Goal: Task Accomplishment & Management: Complete application form

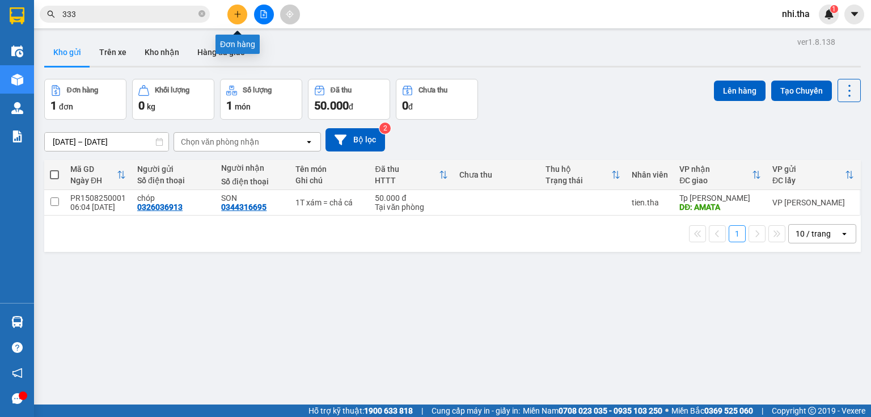
click at [237, 18] on button at bounding box center [237, 15] width 20 height 20
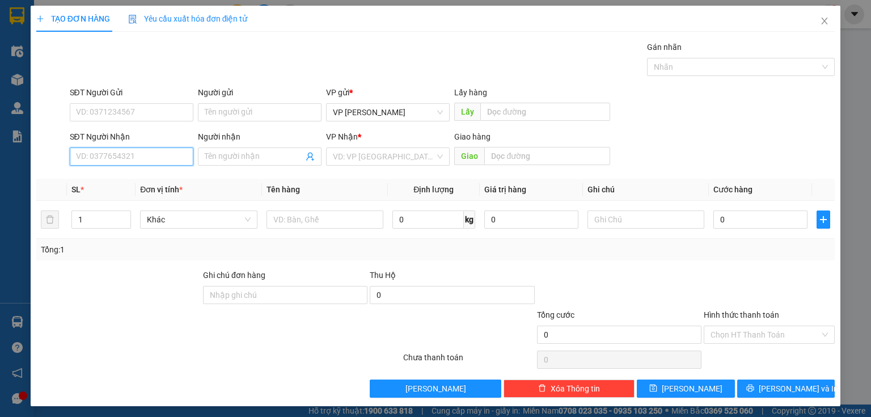
click at [136, 152] on input "SĐT Người Nhận" at bounding box center [132, 156] width 124 height 18
type input "0938221403"
click at [147, 179] on div "0938221403 - nghi" at bounding box center [130, 178] width 109 height 12
type input "nghi"
type input "0938221403"
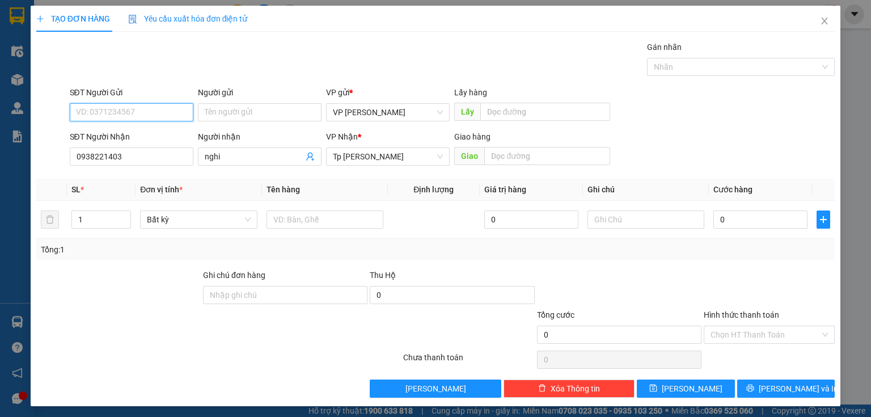
click at [151, 116] on input "SĐT Người Gửi" at bounding box center [132, 112] width 124 height 18
click at [139, 113] on input "SĐT Người Gửi" at bounding box center [132, 112] width 124 height 18
type input "0397567287"
click at [278, 109] on input "Người gửi" at bounding box center [260, 112] width 124 height 18
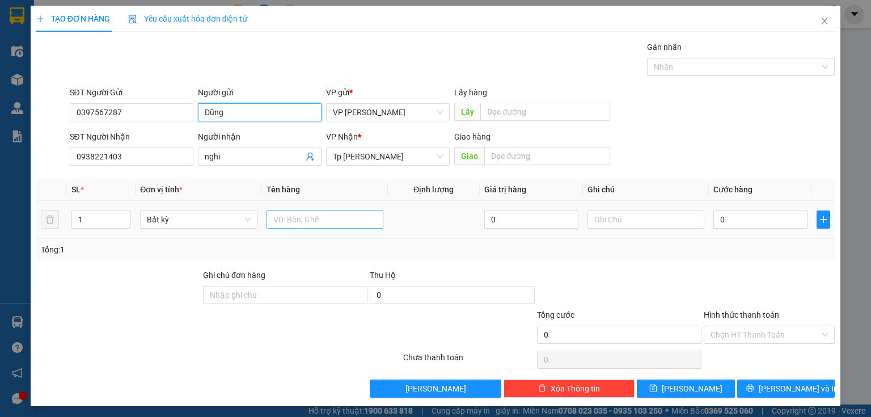
type input "Dũng"
click at [355, 218] on input "text" at bounding box center [324, 219] width 117 height 18
type input "1 bị trắng nhỏ=thuốc"
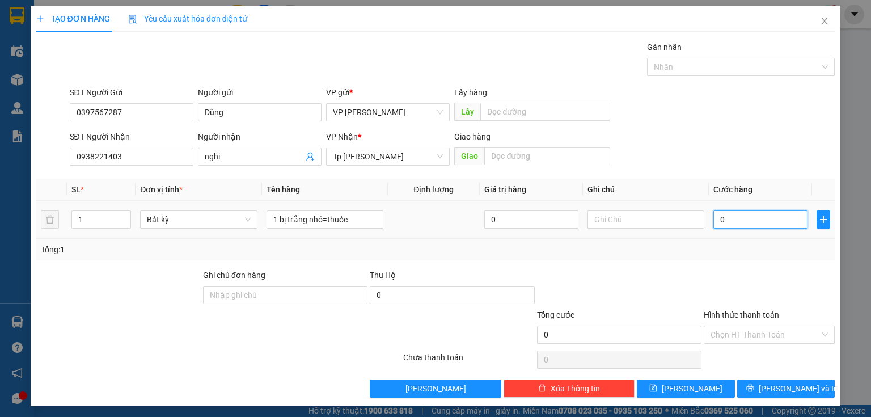
click at [746, 226] on input "0" at bounding box center [760, 219] width 94 height 18
type input "2"
type input "20"
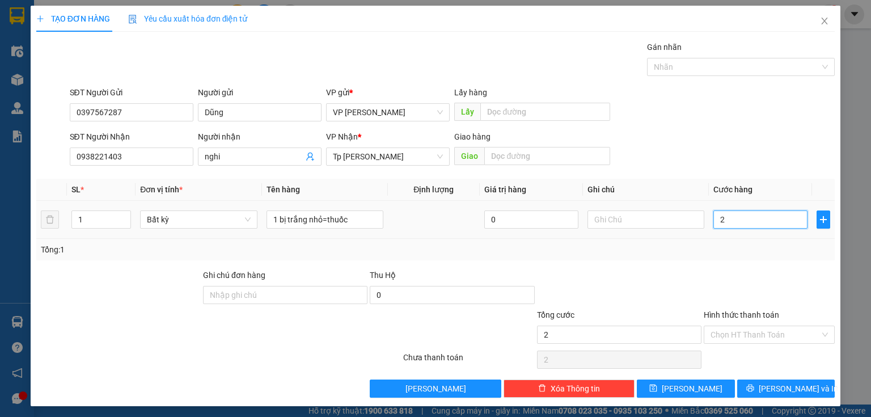
type input "20"
type input "20.000"
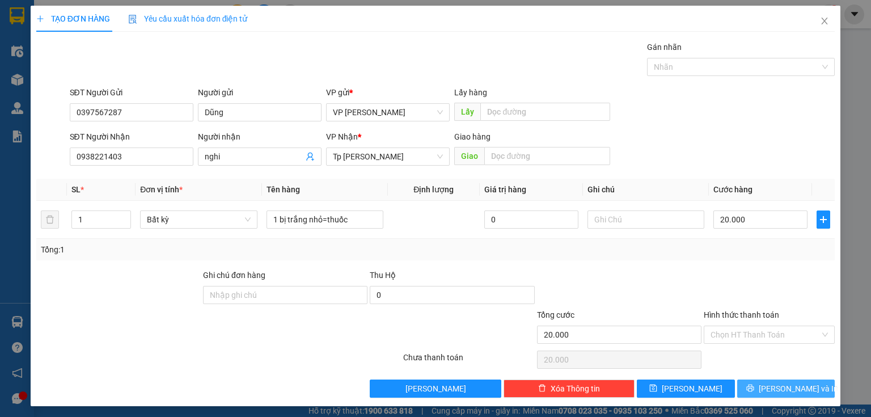
drag, startPoint x: 764, startPoint y: 388, endPoint x: 774, endPoint y: 375, distance: 16.2
click at [754, 388] on icon "printer" at bounding box center [750, 388] width 8 height 8
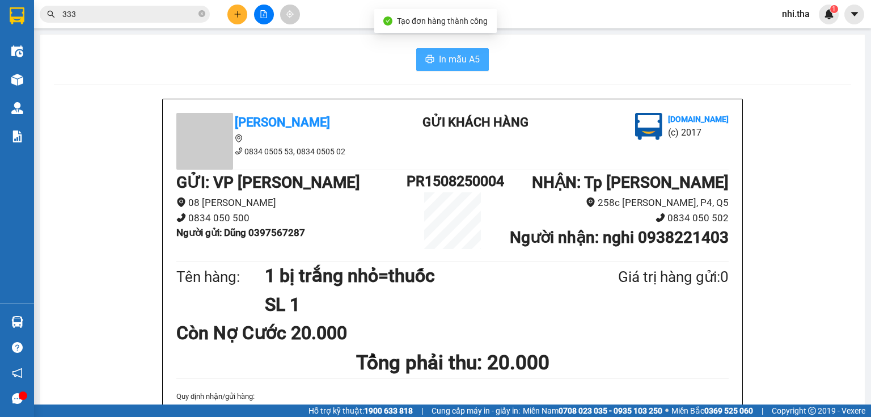
click at [451, 60] on span "In mẫu A5" at bounding box center [459, 59] width 41 height 14
